Goal: Information Seeking & Learning: Learn about a topic

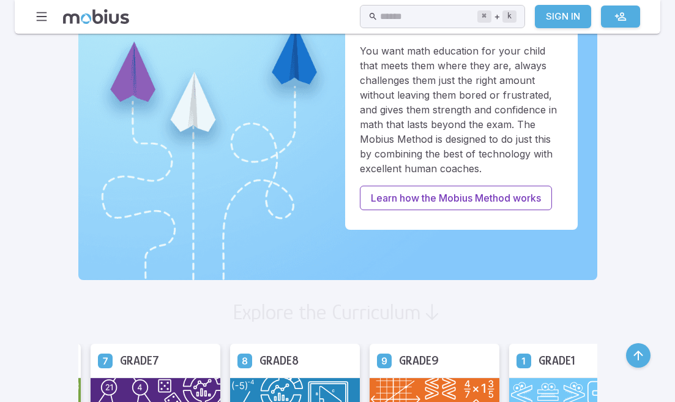
scroll to position [446, 0]
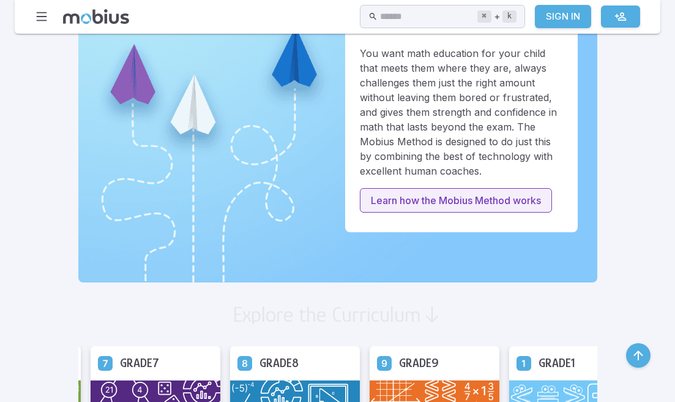
click at [413, 201] on p "Learn how the Mobius Method works" at bounding box center [456, 200] width 170 height 15
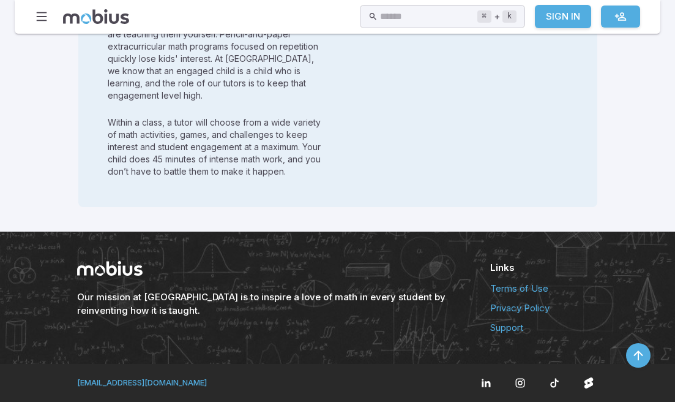
scroll to position [1742, 0]
click at [43, 15] on icon "button" at bounding box center [41, 16] width 13 height 13
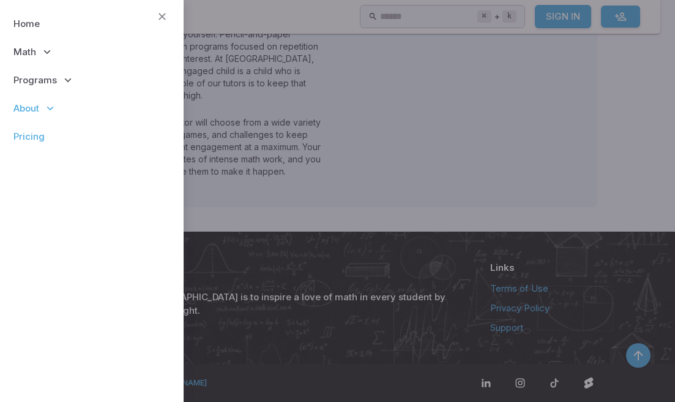
click at [29, 132] on link "Pricing" at bounding box center [92, 136] width 164 height 28
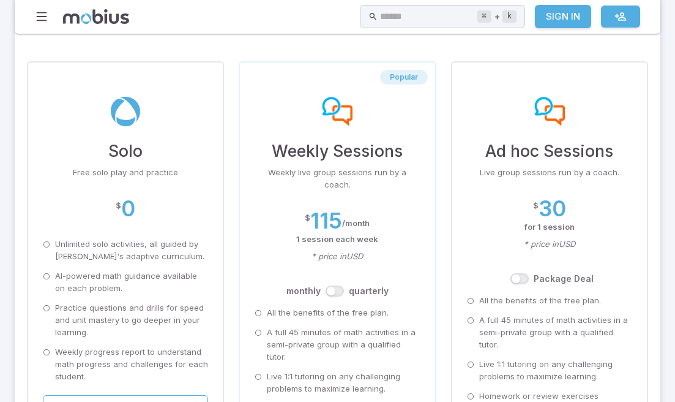
scroll to position [92, 0]
click at [43, 19] on icon "button" at bounding box center [41, 16] width 13 height 13
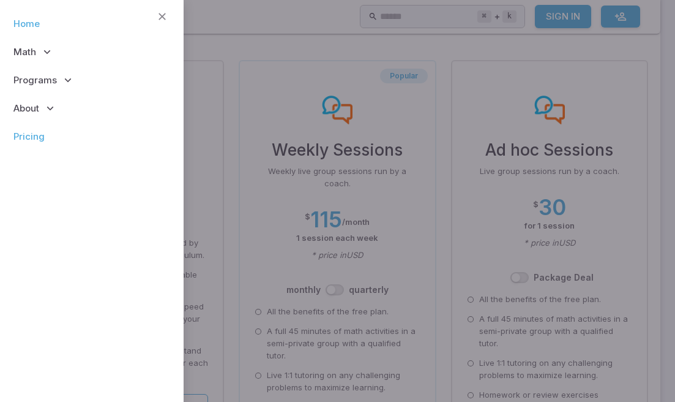
click at [38, 28] on link "Home" at bounding box center [92, 24] width 164 height 28
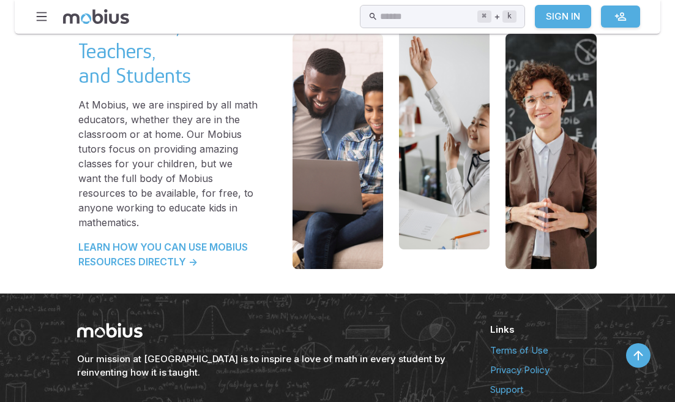
scroll to position [2664, 0]
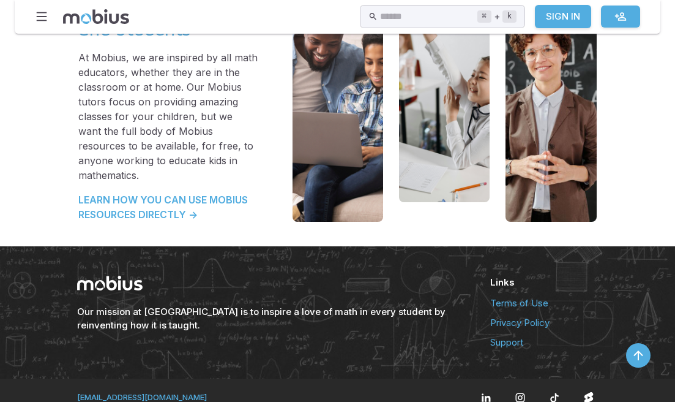
click at [196, 305] on h6 "Our mission at [GEOGRAPHIC_DATA] is to inspire a love of math in every student …" at bounding box center [269, 318] width 384 height 27
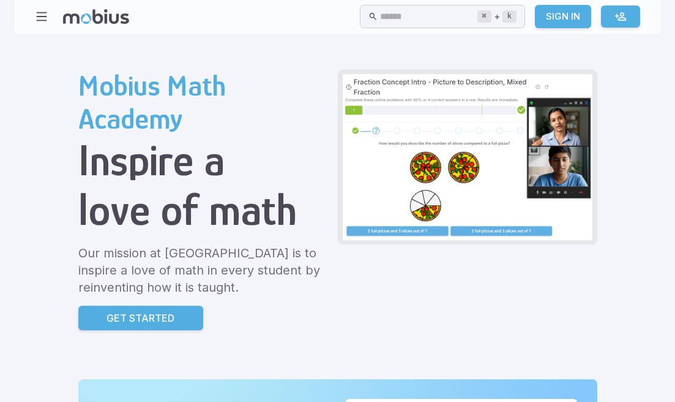
scroll to position [0, 0]
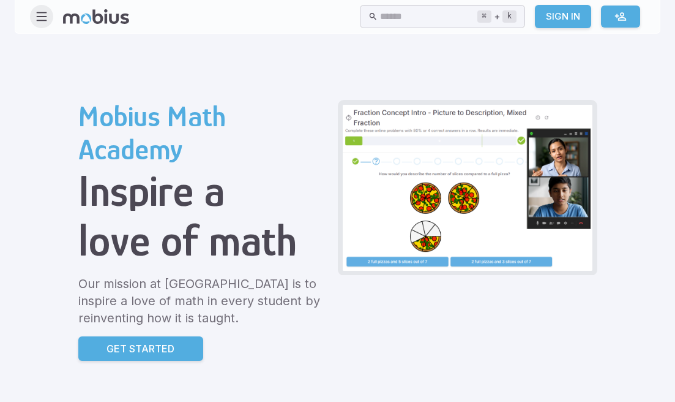
click at [40, 17] on icon "button" at bounding box center [41, 16] width 13 height 13
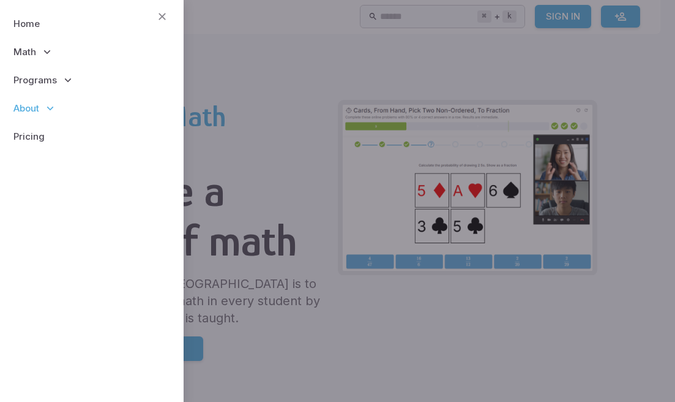
click at [45, 108] on icon at bounding box center [50, 108] width 12 height 12
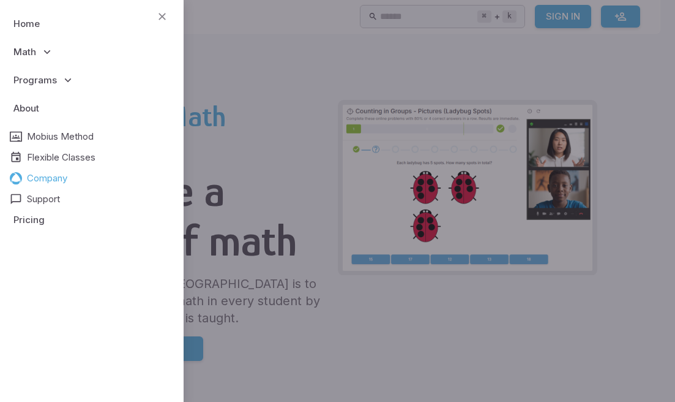
click at [48, 176] on span "Company" at bounding box center [47, 177] width 40 height 13
